Goal: Communication & Community: Answer question/provide support

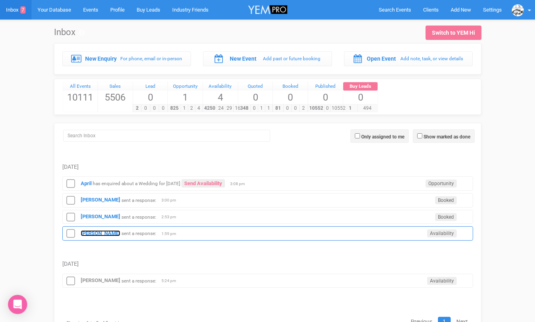
click at [97, 232] on strong "[PERSON_NAME]" at bounding box center [101, 233] width 40 height 6
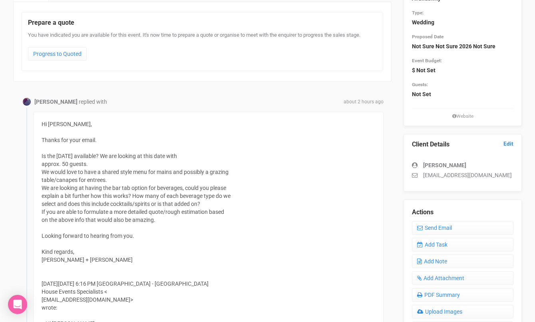
scroll to position [89, 0]
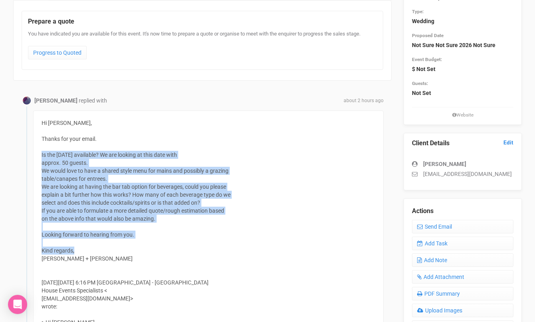
drag, startPoint x: 89, startPoint y: 254, endPoint x: 40, endPoint y: 157, distance: 107.9
copy div "Is the [DATE] available? We are looking at this date with approx. 50 guests. We…"
click at [450, 222] on link "Send Email" at bounding box center [462, 227] width 101 height 14
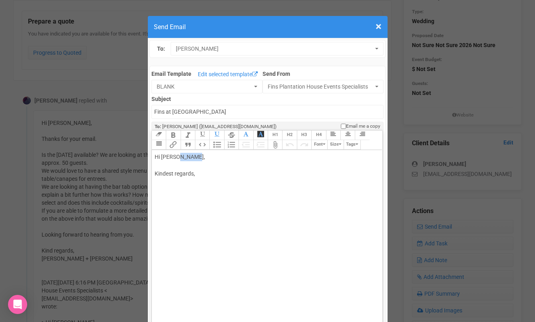
drag, startPoint x: 177, startPoint y: 157, endPoint x: 195, endPoint y: 157, distance: 18.0
click at [194, 157] on div "Hi [PERSON_NAME], Kindest regards," at bounding box center [266, 174] width 222 height 42
paste trix-editor "<br><br><span style="background-color: rgb(255, 255, 255); font-family: Roboto,…"
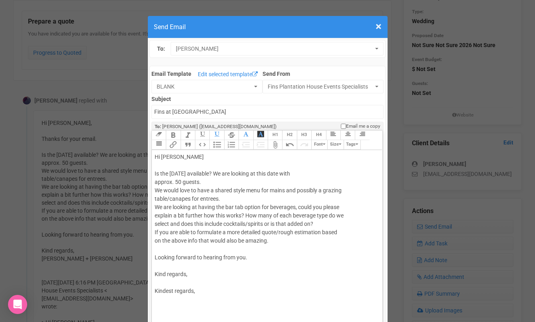
click at [189, 166] on div "Hi [PERSON_NAME] Is the [DATE] available? We are looking at this date with appr…" at bounding box center [266, 232] width 222 height 159
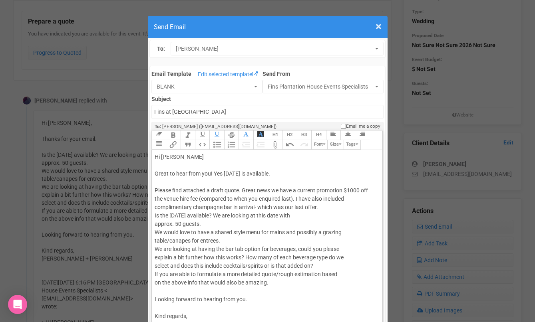
click at [283, 208] on div "Hi [PERSON_NAME] Great to hear from you! Yes [DATE] is available. Please find a…" at bounding box center [266, 253] width 222 height 201
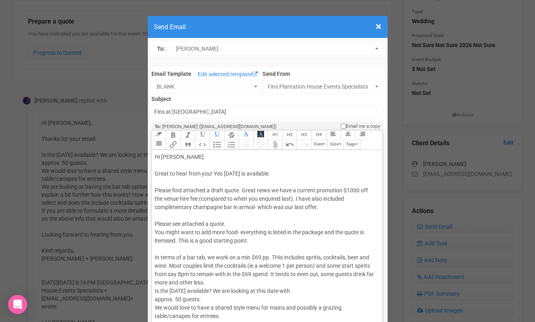
click at [279, 256] on div "Hi [PERSON_NAME] Great to hear from you! Yes [DATE] is available. Please find a…" at bounding box center [266, 291] width 222 height 277
click at [240, 280] on div "Hi [PERSON_NAME] Great to hear from you! Yes [DATE] is available. Please find a…" at bounding box center [266, 291] width 222 height 277
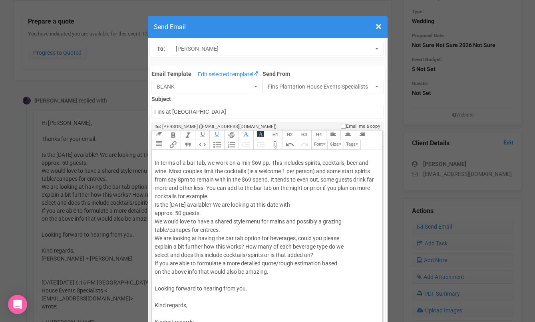
scroll to position [97, 0]
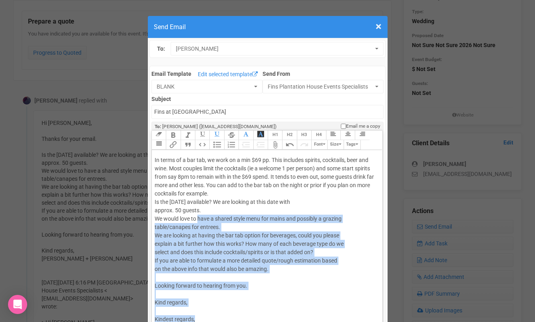
drag, startPoint x: 204, startPoint y: 317, endPoint x: 199, endPoint y: 218, distance: 99.2
click at [199, 219] on div "Hi [PERSON_NAME] Great to hear from you! Yes [DATE] is available. Please find a…" at bounding box center [266, 197] width 222 height 285
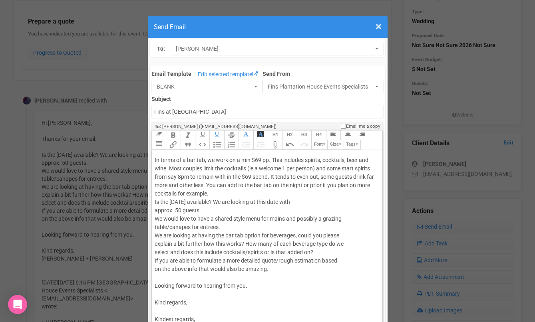
click at [209, 200] on span "Is the [DATE] available? We are looking at this date with" at bounding box center [222, 202] width 135 height 6
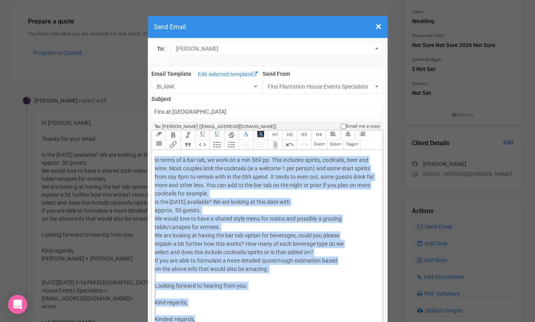
drag, startPoint x: 216, startPoint y: 193, endPoint x: 216, endPoint y: 320, distance: 127.0
click at [216, 320] on div "Hi [PERSON_NAME] Great to hear from you! Yes [DATE] is available. Please find a…" at bounding box center [266, 197] width 222 height 285
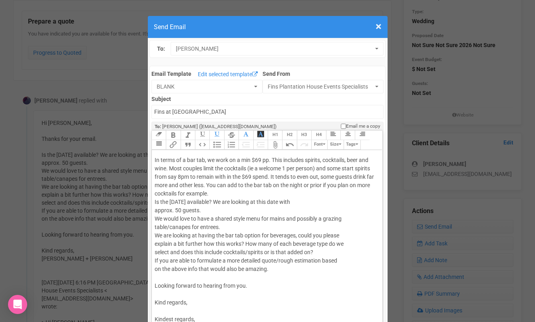
scroll to position [0, 0]
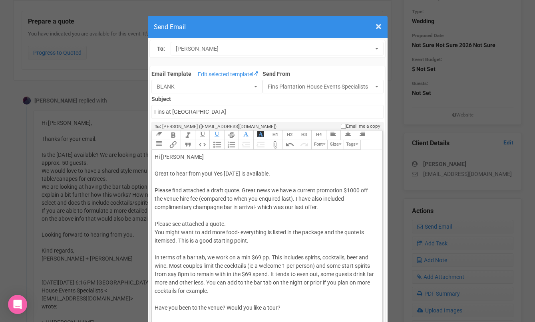
click at [284, 198] on div "Hi [PERSON_NAME] Great to hear from you! Yes [DATE] is available. Please find a…" at bounding box center [266, 241] width 222 height 176
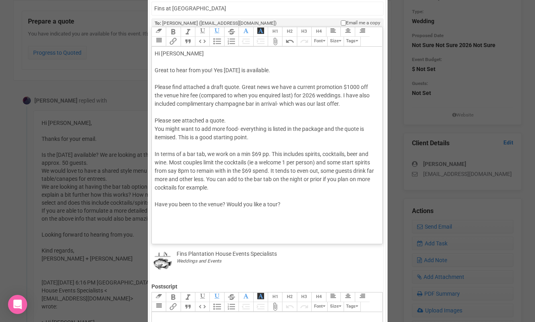
scroll to position [110, 0]
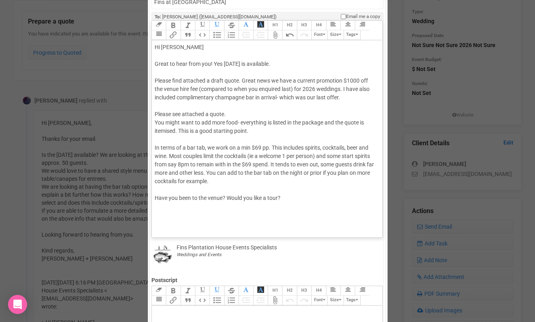
click at [258, 224] on trix-editor "Hi [PERSON_NAME] Great to hear from you! Yes [DATE] is available. Please find a…" at bounding box center [267, 136] width 230 height 193
type trix-editor "<div>Hi [PERSON_NAME];<br><br>Great to hear from you! Yes [DATE] is available.<…"
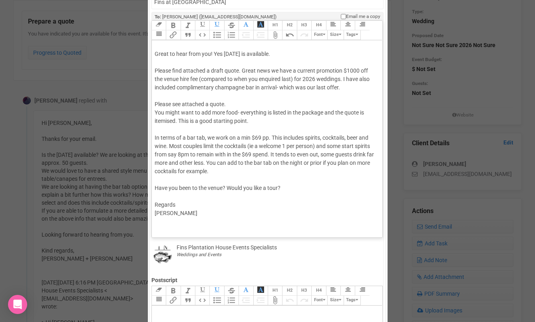
click at [206, 35] on trix-toolbar "Link Unlink Bold Italic Strikethrough H1 H2 H3 H4 Link Quote Code Bullets Numbe…" at bounding box center [266, 31] width 230 height 20
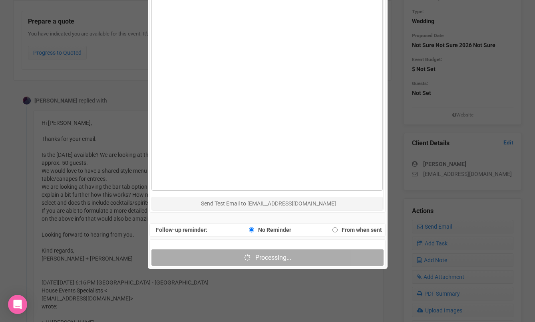
scroll to position [419, 0]
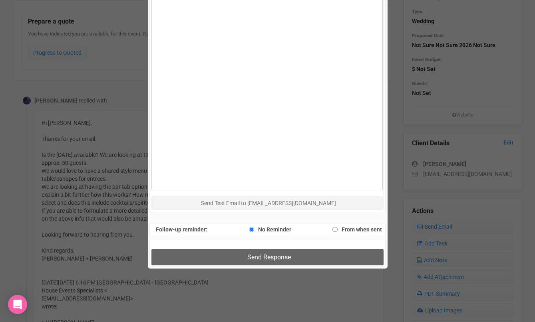
click at [229, 249] on div "Send Response" at bounding box center [267, 253] width 236 height 28
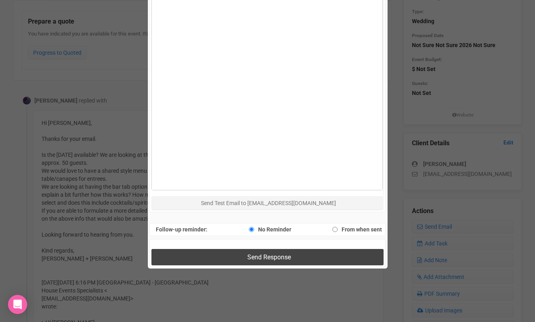
click at [227, 256] on button "Send Response" at bounding box center [267, 257] width 232 height 16
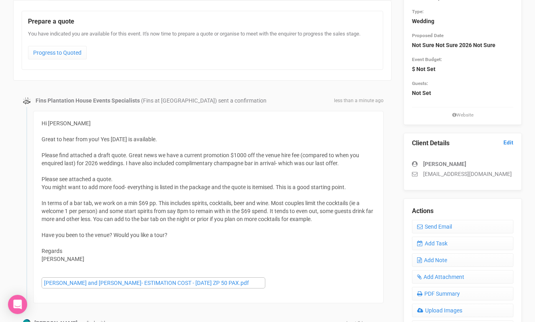
scroll to position [0, 0]
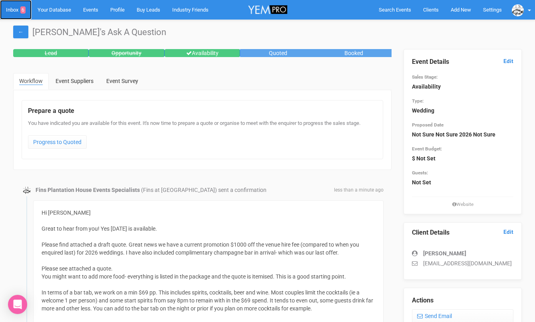
click at [9, 8] on link "Inbox 6" at bounding box center [16, 10] width 32 height 20
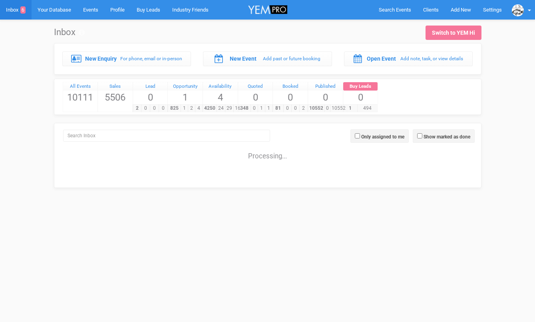
click at [69, 208] on html "Search Events Clients Add New New Client New Event New Enquiry Settings Fins Pl…" at bounding box center [267, 104] width 535 height 208
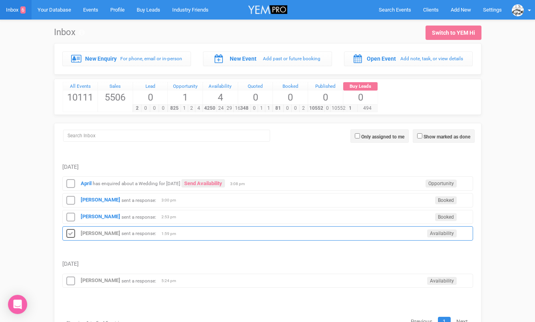
click at [69, 231] on icon at bounding box center [71, 234] width 12 height 10
